Goal: Information Seeking & Learning: Check status

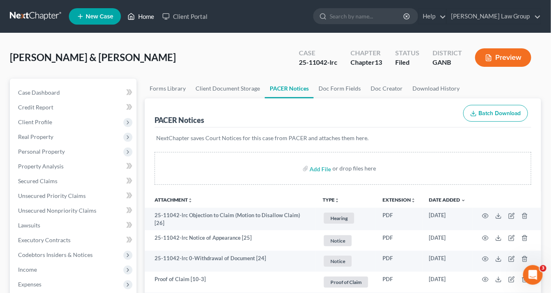
click at [149, 16] on link "Home" at bounding box center [140, 16] width 35 height 15
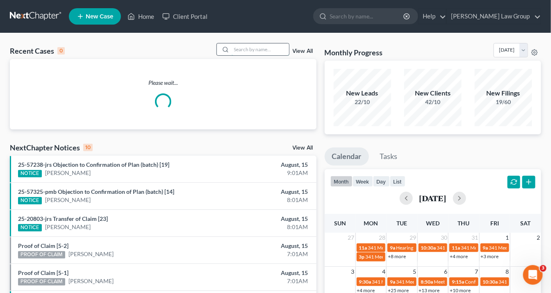
click at [241, 49] on input "search" at bounding box center [260, 49] width 57 height 12
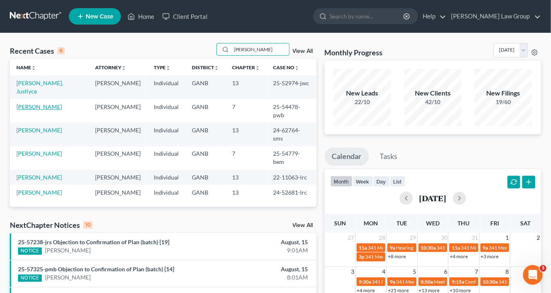
type input "walker"
click at [49, 103] on link "[PERSON_NAME]" at bounding box center [39, 106] width 46 height 7
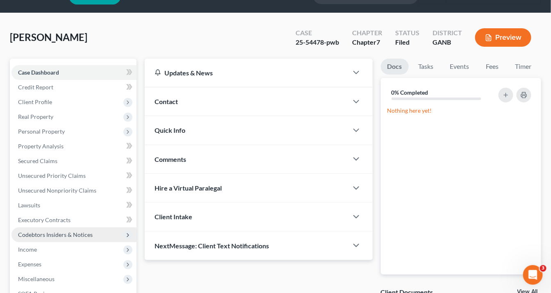
scroll to position [98, 0]
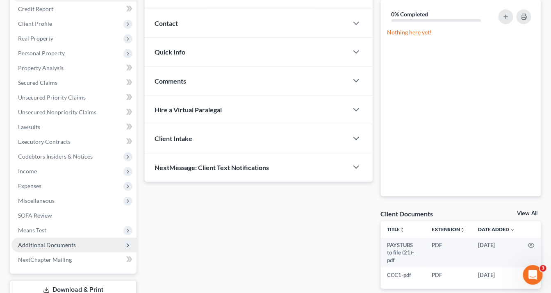
click at [60, 244] on span "Additional Documents" at bounding box center [47, 245] width 58 height 7
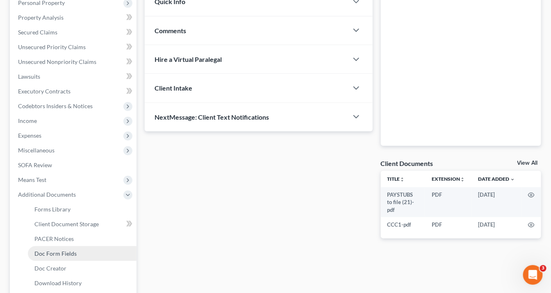
scroll to position [197, 0]
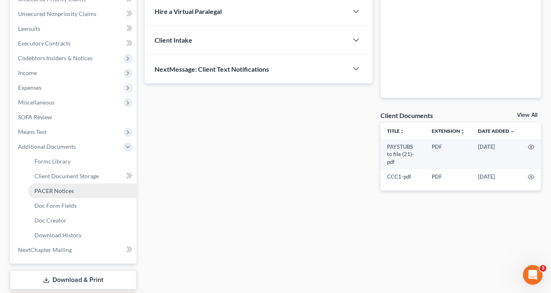
click at [55, 192] on span "PACER Notices" at bounding box center [53, 190] width 39 height 7
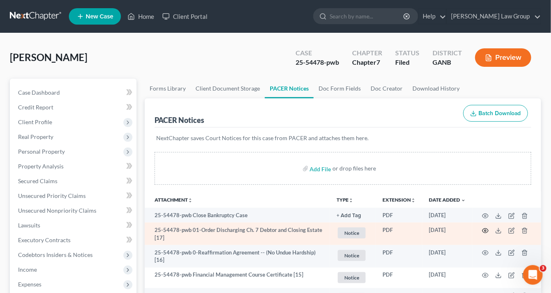
click at [486, 228] on icon "button" at bounding box center [485, 231] width 7 height 7
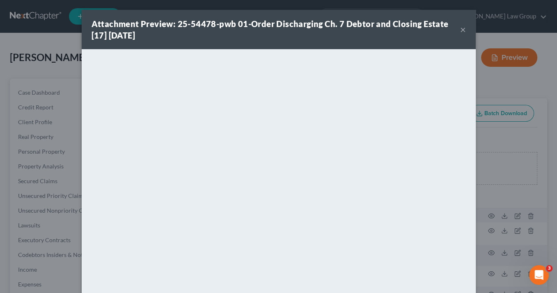
click at [460, 28] on button "×" at bounding box center [463, 30] width 6 height 10
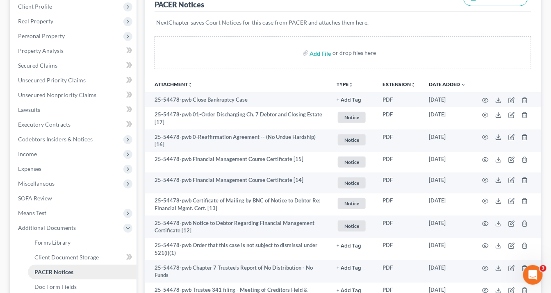
scroll to position [164, 0]
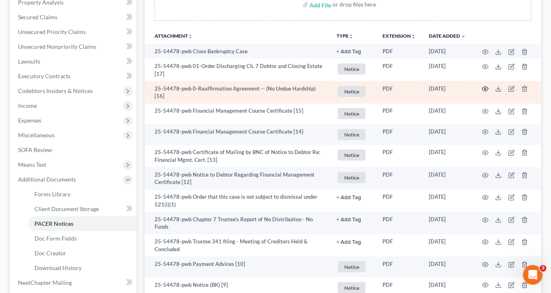
click at [484, 88] on icon "button" at bounding box center [485, 89] width 7 height 7
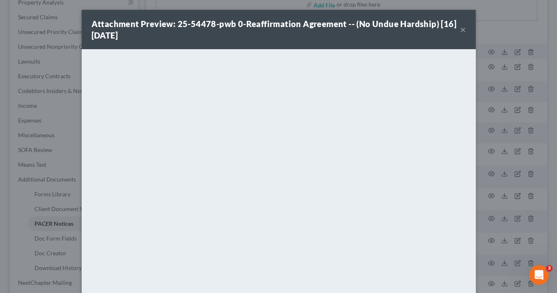
click at [460, 31] on button "×" at bounding box center [463, 30] width 6 height 10
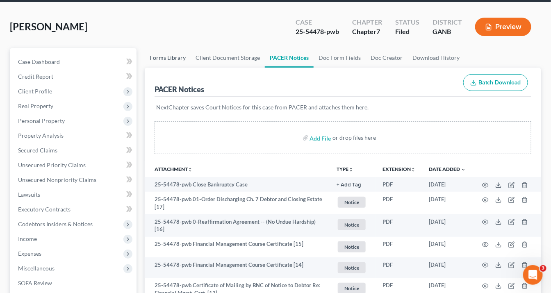
scroll to position [0, 0]
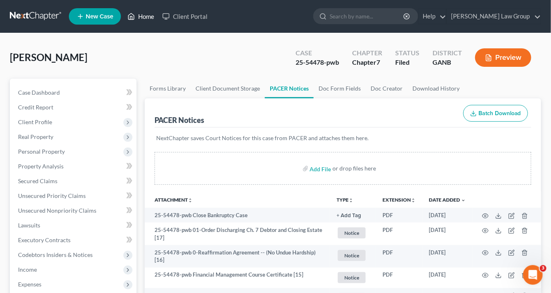
click at [149, 17] on link "Home" at bounding box center [140, 16] width 35 height 15
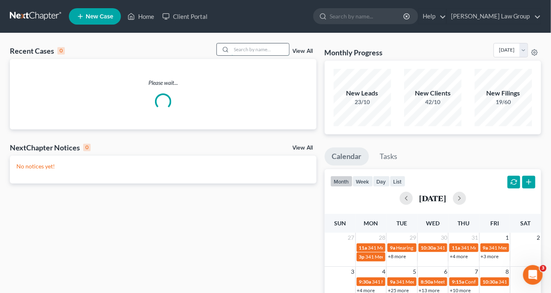
click at [255, 50] on input "search" at bounding box center [260, 49] width 57 height 12
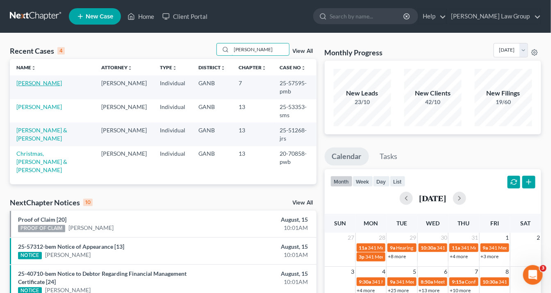
type input "walters"
click at [43, 80] on link "[PERSON_NAME]" at bounding box center [39, 83] width 46 height 7
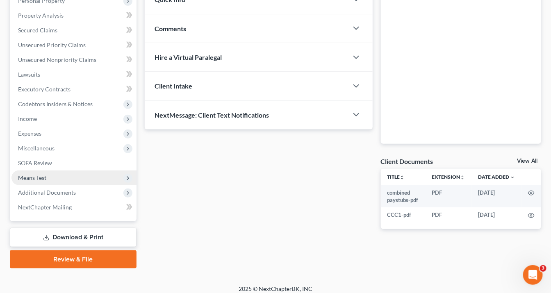
scroll to position [156, 0]
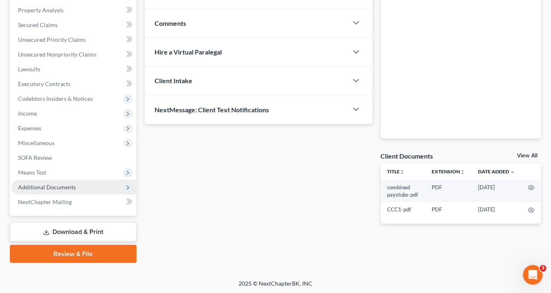
click at [63, 184] on span "Additional Documents" at bounding box center [47, 187] width 58 height 7
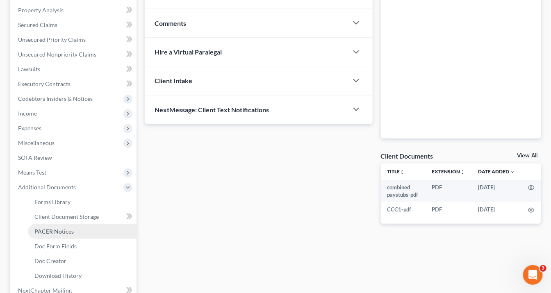
drag, startPoint x: 73, startPoint y: 231, endPoint x: 75, endPoint y: 227, distance: 4.8
click at [74, 231] on link "PACER Notices" at bounding box center [82, 231] width 109 height 15
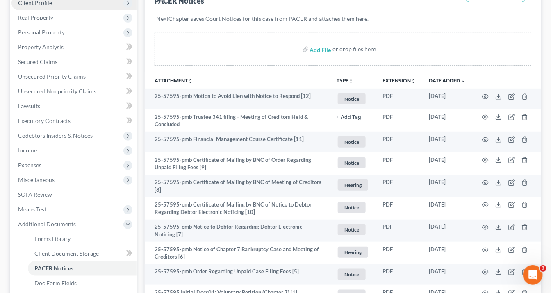
scroll to position [66, 0]
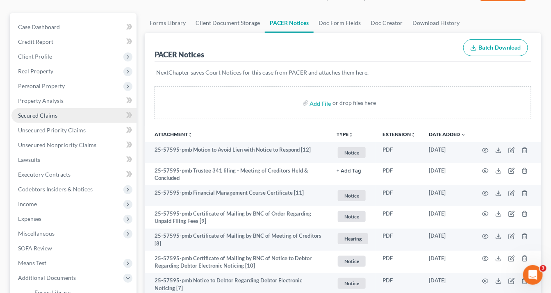
click at [50, 115] on span "Secured Claims" at bounding box center [37, 115] width 39 height 7
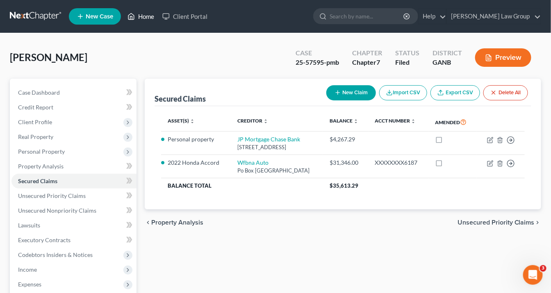
click at [150, 18] on link "Home" at bounding box center [140, 16] width 35 height 15
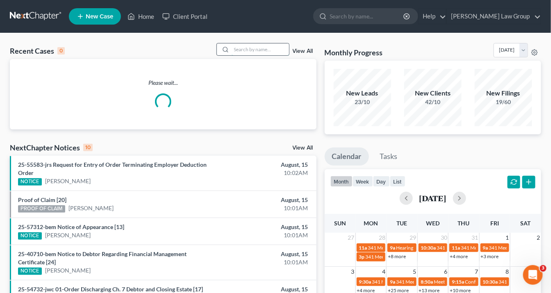
click at [251, 50] on input "search" at bounding box center [260, 49] width 57 height 12
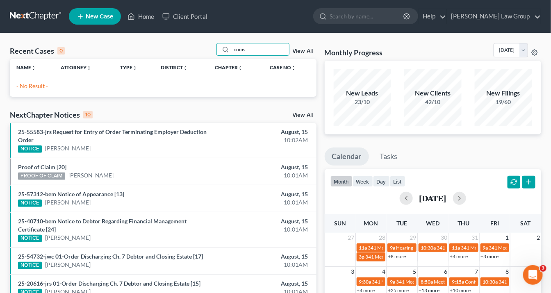
drag, startPoint x: 250, startPoint y: 50, endPoint x: 146, endPoint y: 44, distance: 104.0
click at [142, 40] on div "Recent Cases 0 coms View All Name unfold_more expand_more expand_less Attorney …" at bounding box center [275, 246] width 551 height 426
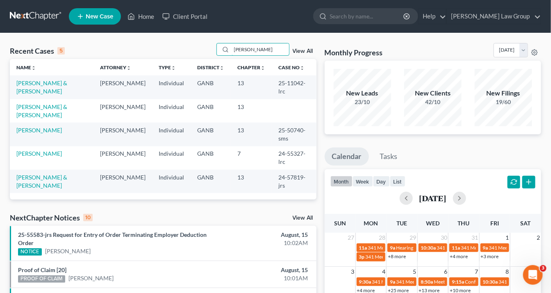
type input "butler"
drag, startPoint x: 300, startPoint y: 82, endPoint x: 273, endPoint y: 82, distance: 27.1
click at [273, 82] on td "25-11042-lrc" at bounding box center [294, 86] width 45 height 23
copy td "25-11042"
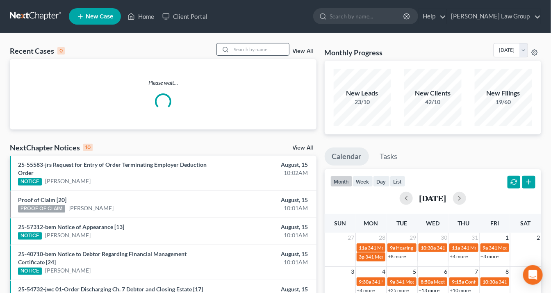
drag, startPoint x: 240, startPoint y: 49, endPoint x: 245, endPoint y: 47, distance: 6.1
click at [240, 49] on input "search" at bounding box center [260, 49] width 57 height 12
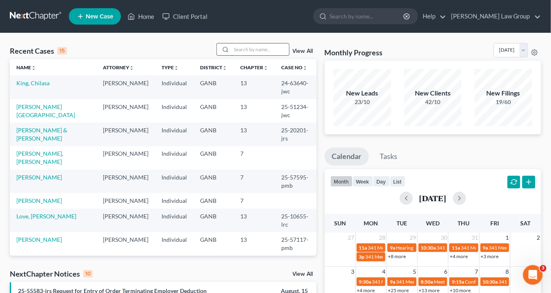
click at [233, 45] on div at bounding box center [253, 49] width 73 height 13
click at [234, 45] on input "search" at bounding box center [260, 49] width 57 height 12
click at [251, 47] on input "search" at bounding box center [260, 49] width 57 height 12
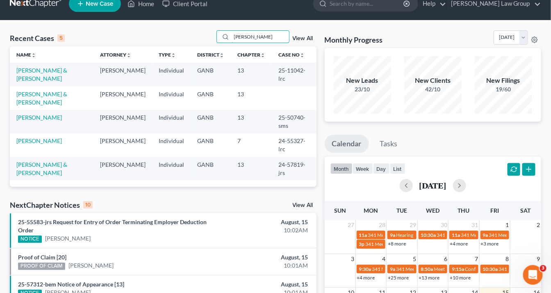
scroll to position [33, 0]
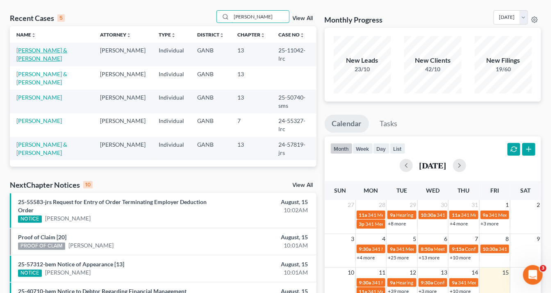
type input "Butler"
click at [44, 48] on link "[PERSON_NAME] & [PERSON_NAME]" at bounding box center [41, 54] width 51 height 15
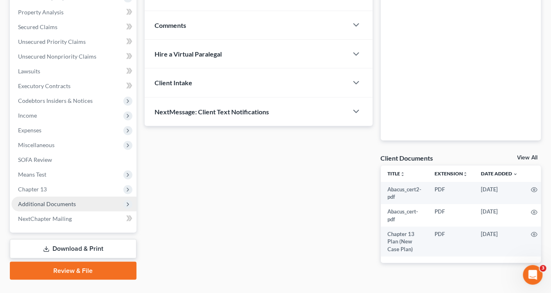
scroll to position [173, 0]
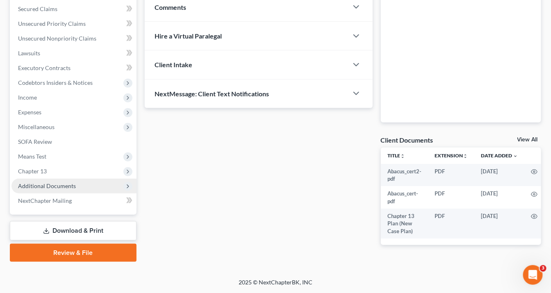
click at [56, 185] on span "Additional Documents" at bounding box center [47, 186] width 58 height 7
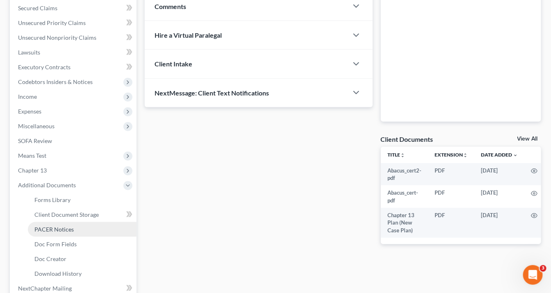
click at [68, 226] on span "PACER Notices" at bounding box center [53, 229] width 39 height 7
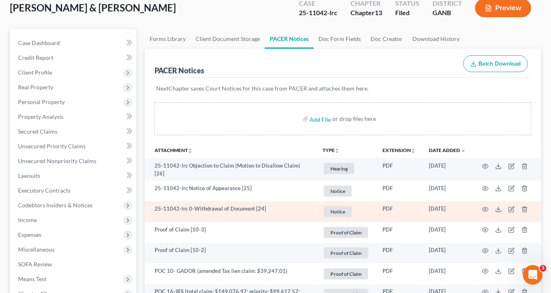
scroll to position [98, 0]
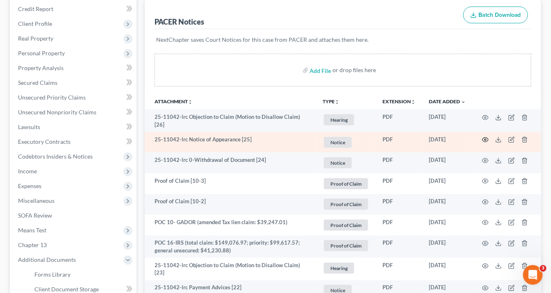
click at [487, 137] on icon "button" at bounding box center [485, 140] width 7 height 7
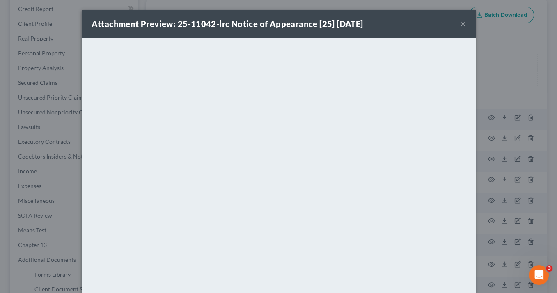
click at [460, 23] on button "×" at bounding box center [463, 24] width 6 height 10
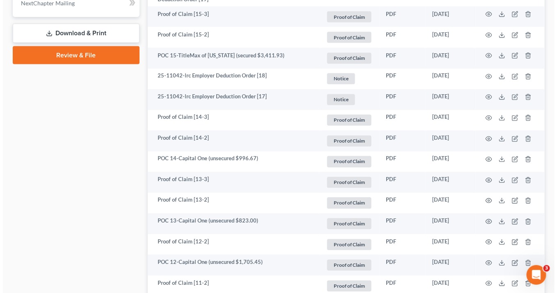
scroll to position [460, 0]
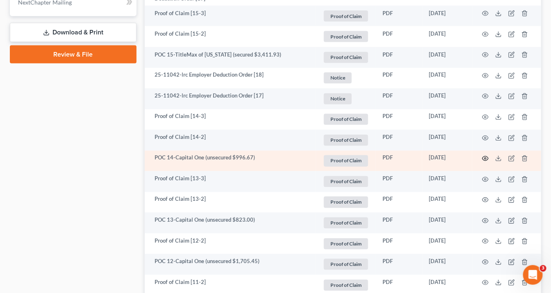
click at [486, 155] on icon "button" at bounding box center [485, 158] width 7 height 7
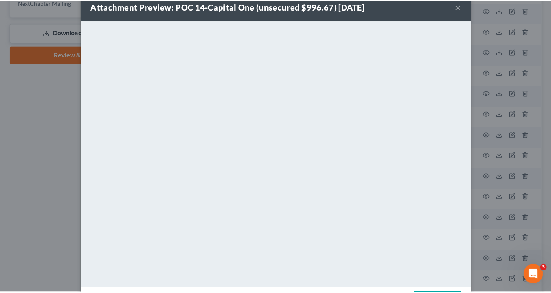
scroll to position [0, 0]
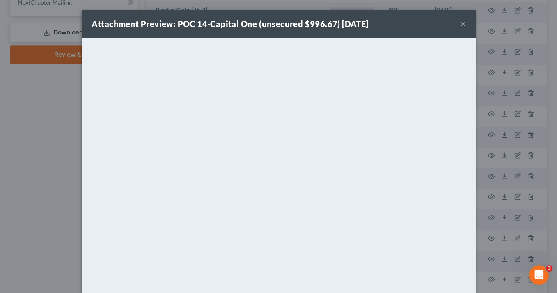
click at [461, 23] on button "×" at bounding box center [463, 24] width 6 height 10
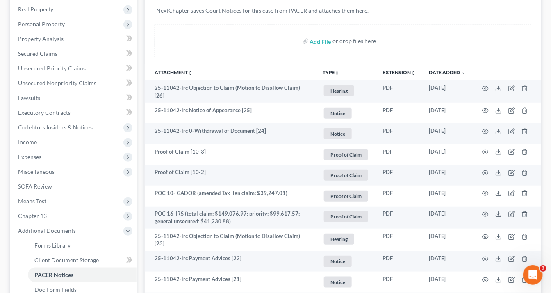
scroll to position [61, 0]
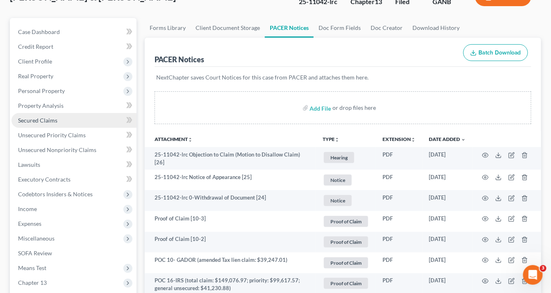
click at [36, 124] on link "Secured Claims" at bounding box center [73, 120] width 125 height 15
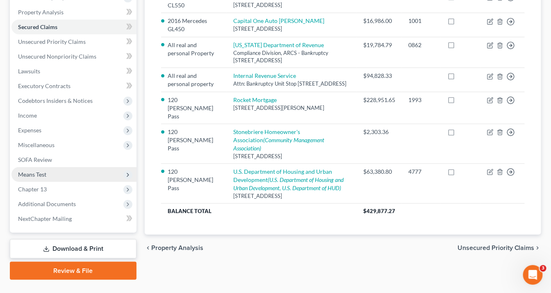
scroll to position [171, 0]
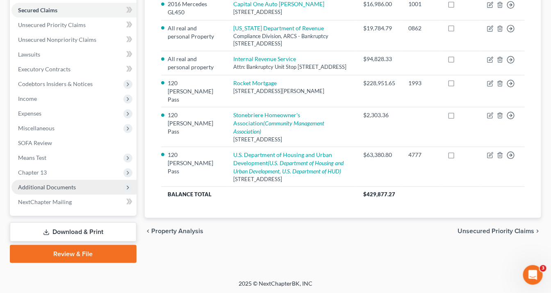
click at [70, 185] on span "Additional Documents" at bounding box center [47, 187] width 58 height 7
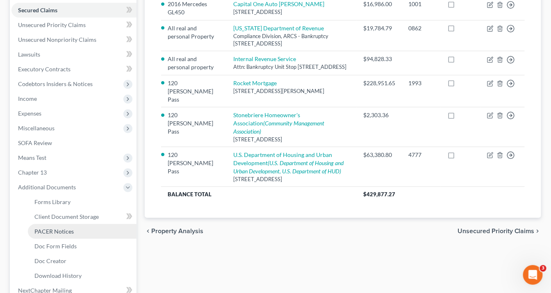
click at [70, 231] on span "PACER Notices" at bounding box center [53, 231] width 39 height 7
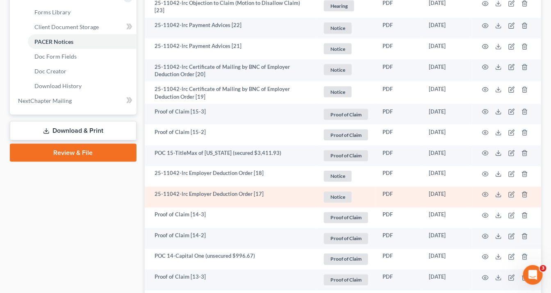
scroll to position [460, 0]
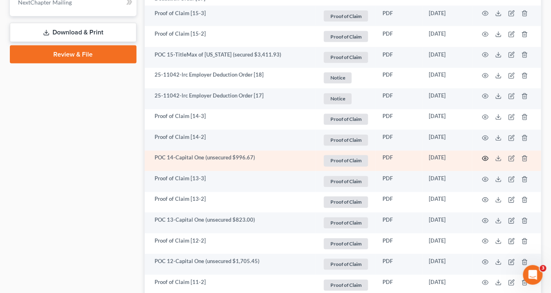
click at [486, 155] on icon "button" at bounding box center [485, 158] width 7 height 7
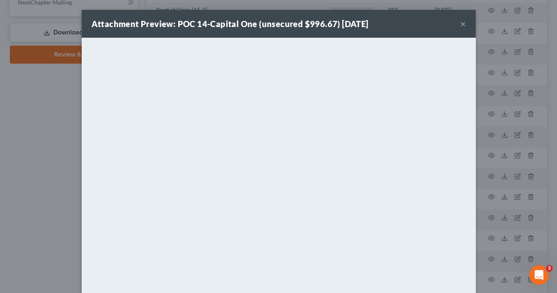
drag, startPoint x: 458, startPoint y: 23, endPoint x: 444, endPoint y: 23, distance: 14.0
click at [460, 23] on button "×" at bounding box center [463, 24] width 6 height 10
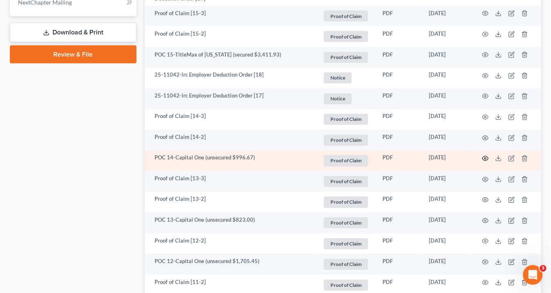
click at [485, 158] on circle "button" at bounding box center [486, 159] width 2 height 2
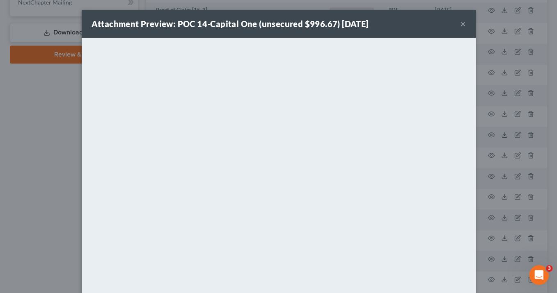
click at [461, 23] on button "×" at bounding box center [463, 24] width 6 height 10
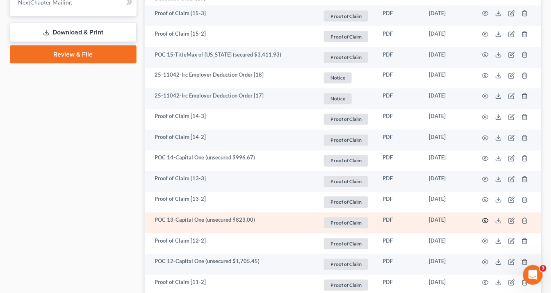
click at [485, 218] on icon "button" at bounding box center [485, 221] width 7 height 7
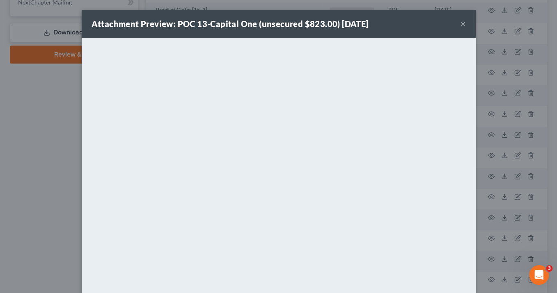
click at [460, 25] on button "×" at bounding box center [463, 24] width 6 height 10
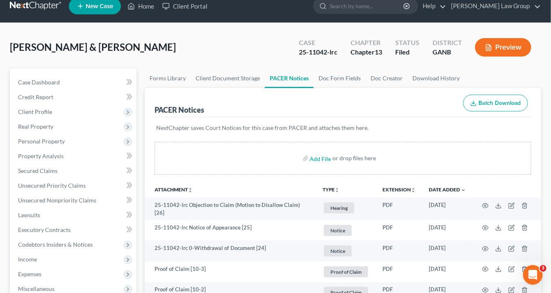
scroll to position [0, 0]
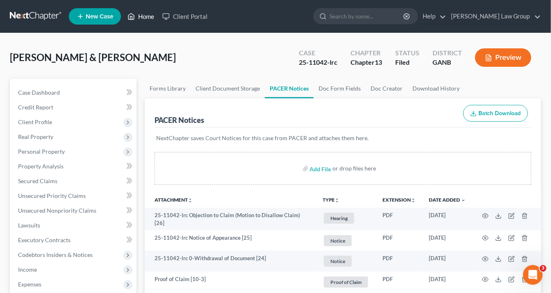
click at [147, 17] on link "Home" at bounding box center [140, 16] width 35 height 15
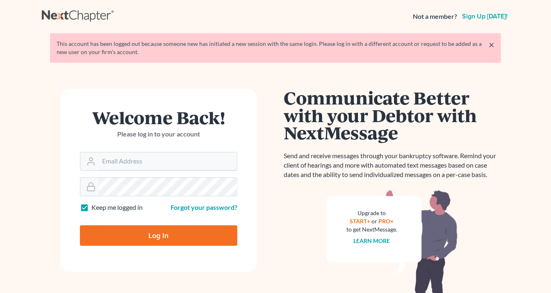
type input "info@saedilawgroup.com"
click at [153, 235] on input "Log In" at bounding box center [159, 236] width 158 height 21
type input "Thinking..."
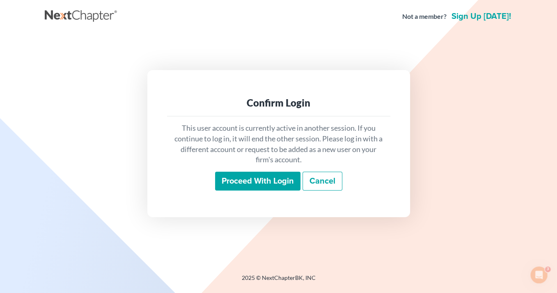
click at [256, 183] on input "Proceed with login" at bounding box center [257, 181] width 85 height 19
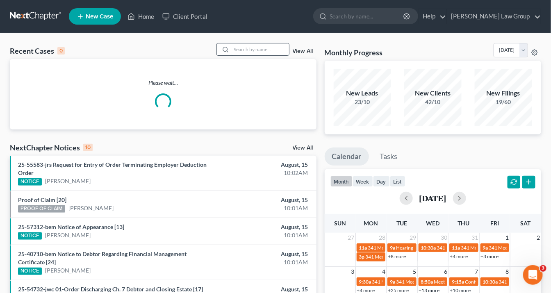
click at [252, 46] on input "search" at bounding box center [260, 49] width 57 height 12
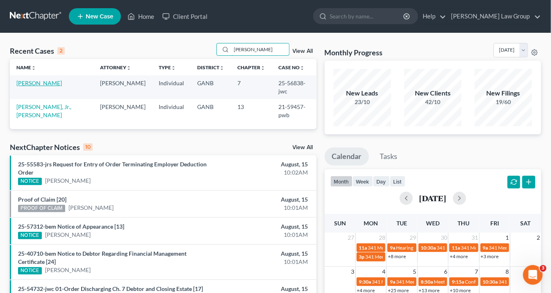
type input "[PERSON_NAME]"
click at [43, 82] on link "[PERSON_NAME]" at bounding box center [39, 83] width 46 height 7
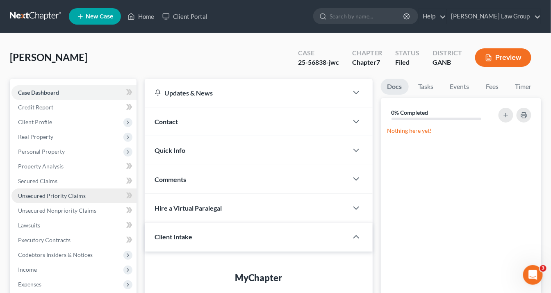
click at [47, 196] on span "Unsecured Priority Claims" at bounding box center [52, 195] width 68 height 7
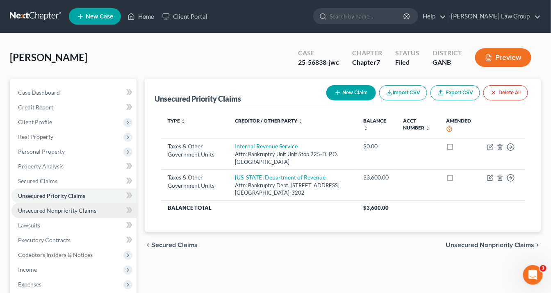
click at [51, 209] on span "Unsecured Nonpriority Claims" at bounding box center [57, 210] width 78 height 7
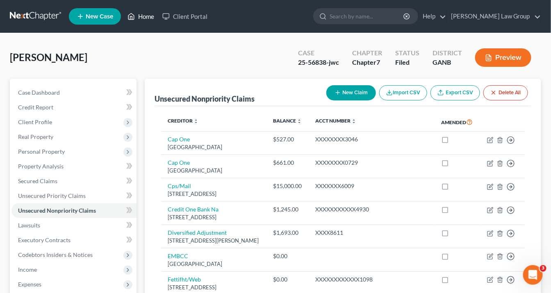
click at [143, 17] on link "Home" at bounding box center [140, 16] width 35 height 15
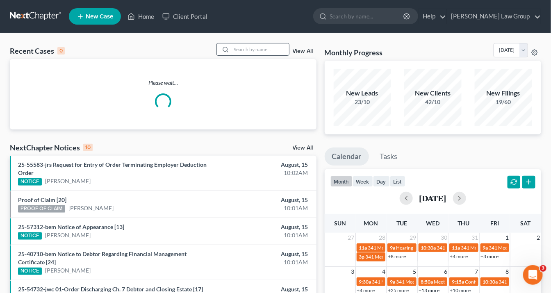
click at [241, 49] on input "search" at bounding box center [260, 49] width 57 height 12
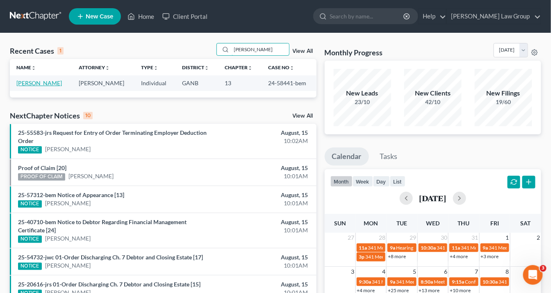
type input "[PERSON_NAME]"
click at [40, 82] on link "[PERSON_NAME]" at bounding box center [39, 83] width 46 height 7
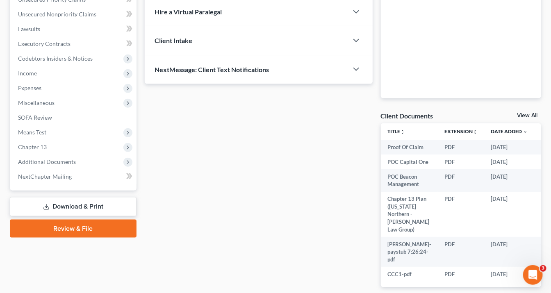
scroll to position [197, 0]
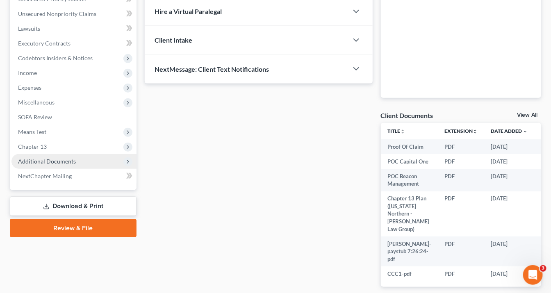
click at [52, 160] on span "Additional Documents" at bounding box center [47, 161] width 58 height 7
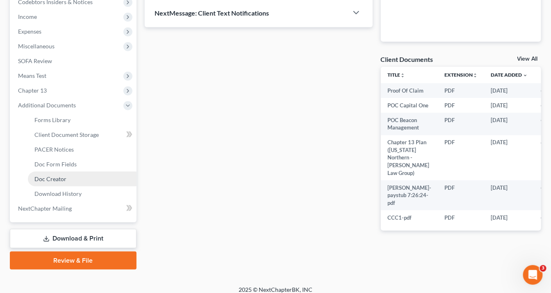
scroll to position [260, 0]
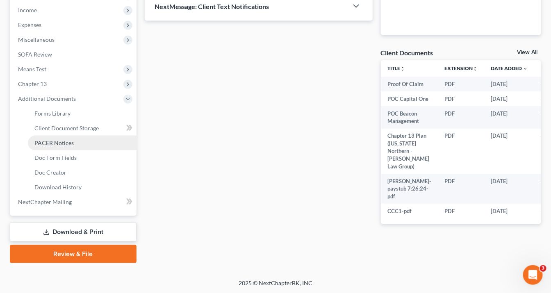
click at [71, 143] on span "PACER Notices" at bounding box center [53, 142] width 39 height 7
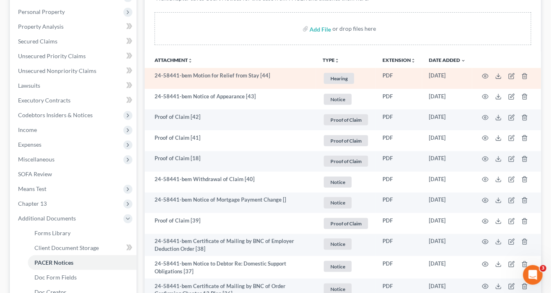
scroll to position [98, 0]
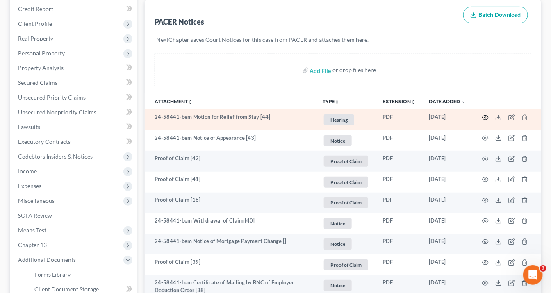
click at [487, 115] on icon "button" at bounding box center [485, 117] width 7 height 7
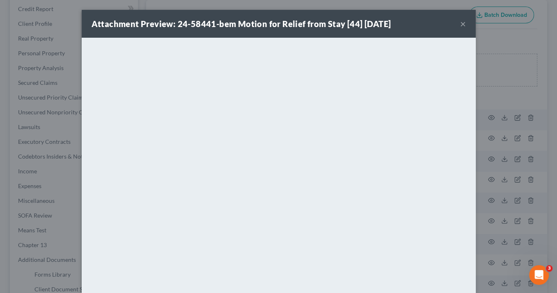
click at [460, 23] on button "×" at bounding box center [463, 24] width 6 height 10
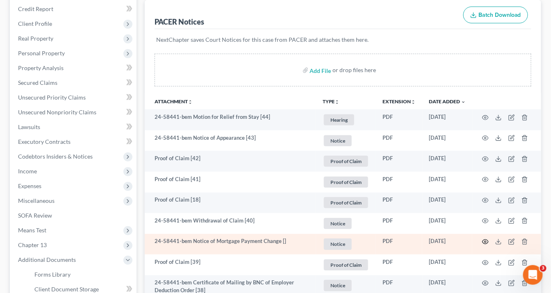
click at [484, 240] on icon "button" at bounding box center [486, 242] width 6 height 5
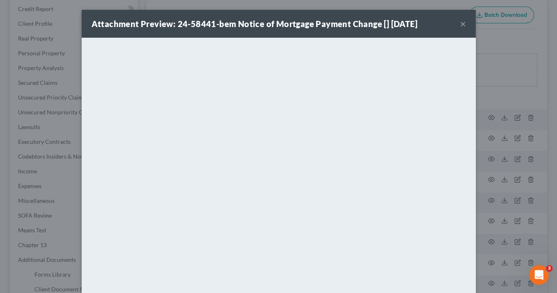
drag, startPoint x: 461, startPoint y: 23, endPoint x: 470, endPoint y: 22, distance: 9.1
click at [465, 23] on div "Attachment Preview: 24-58441-bem Notice of Mortgage Payment Change [] [DATE] ×" at bounding box center [279, 24] width 394 height 28
click at [460, 22] on button "×" at bounding box center [463, 24] width 6 height 10
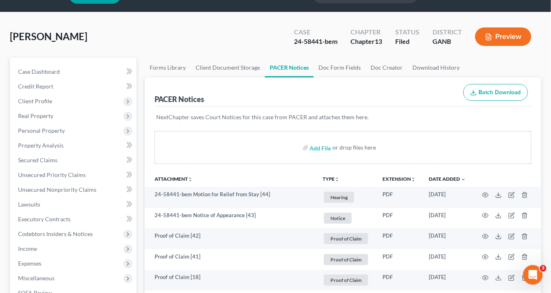
scroll to position [0, 0]
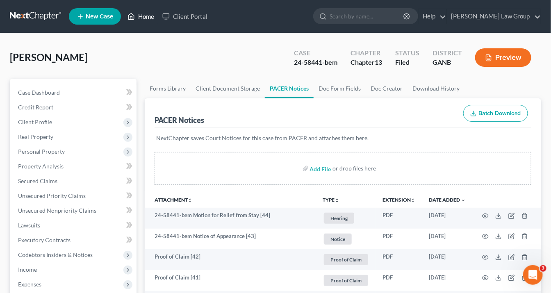
click at [149, 13] on link "Home" at bounding box center [140, 16] width 35 height 15
